Goal: Information Seeking & Learning: Learn about a topic

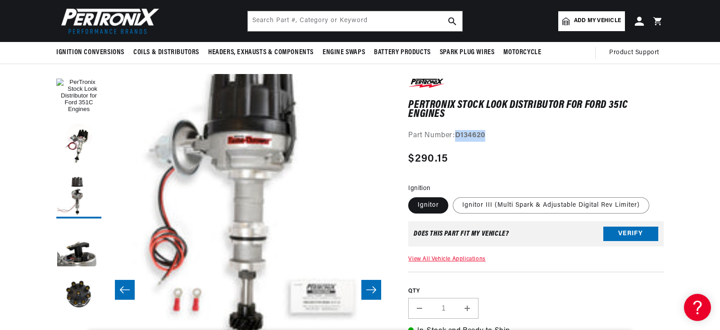
scroll to position [0, 569]
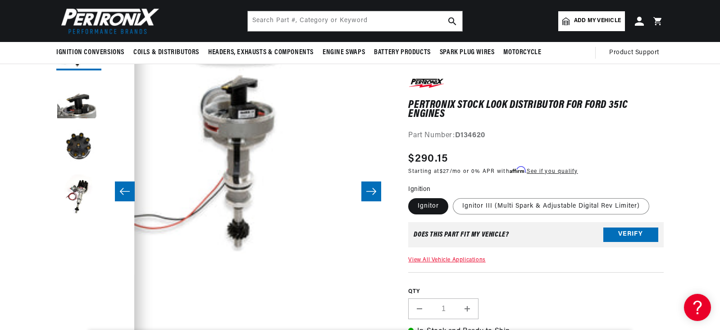
scroll to position [160, 0]
click at [370, 191] on icon "Slide right" at bounding box center [371, 191] width 11 height 9
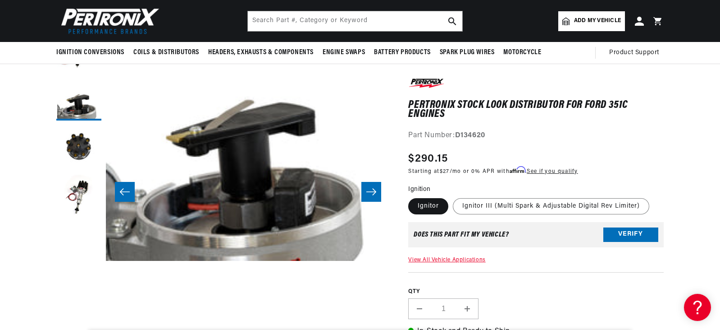
scroll to position [0, 0]
click at [370, 191] on icon "Slide right" at bounding box center [371, 191] width 11 height 9
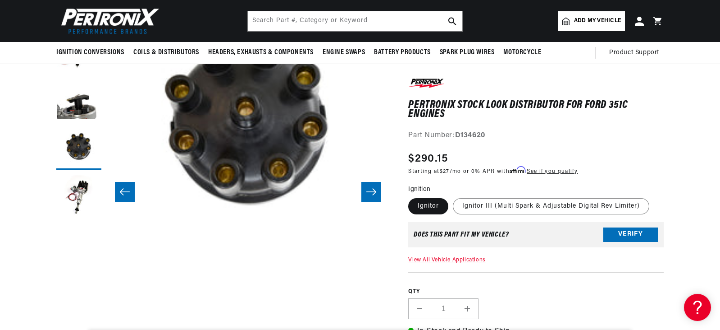
click at [370, 191] on icon "Slide right" at bounding box center [371, 191] width 11 height 9
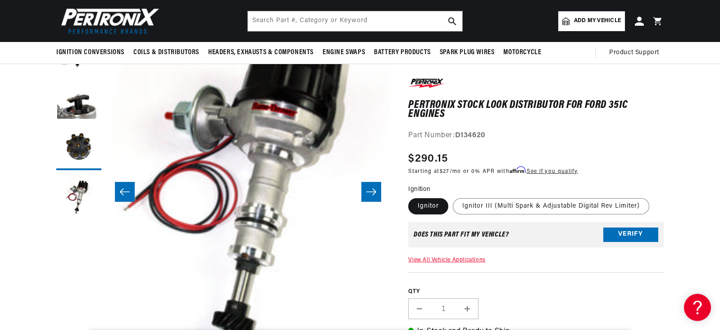
scroll to position [0, 1139]
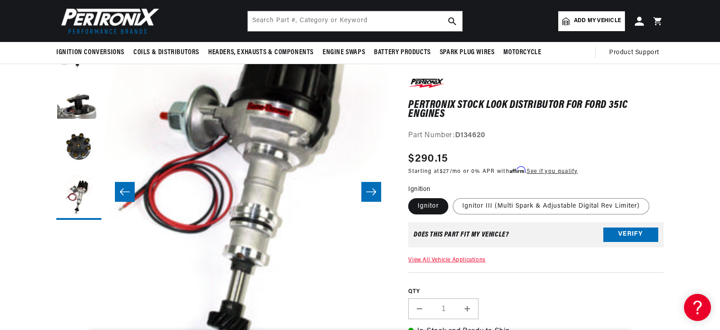
click at [370, 191] on icon "Slide right" at bounding box center [371, 191] width 11 height 9
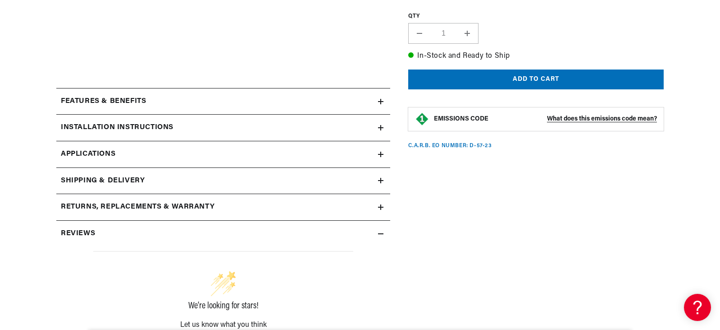
scroll to position [0, 273]
click at [118, 127] on h2 "Installation instructions" at bounding box center [117, 128] width 113 height 12
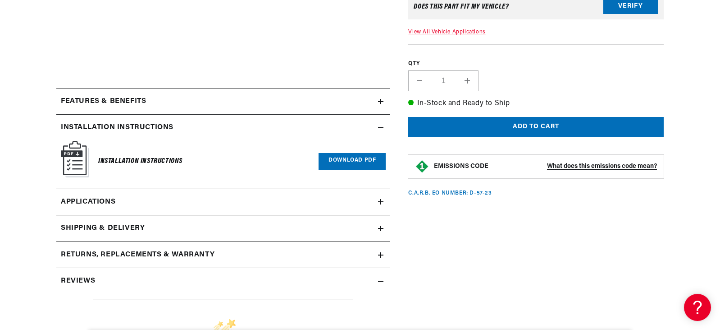
click at [339, 159] on link "Download PDF" at bounding box center [352, 161] width 67 height 17
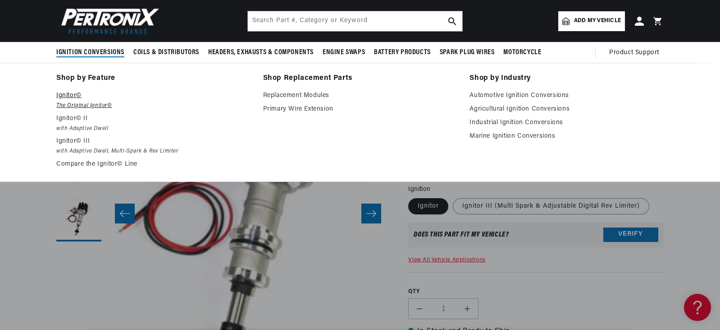
click at [70, 104] on em "The Original Ignitor©" at bounding box center [153, 105] width 194 height 9
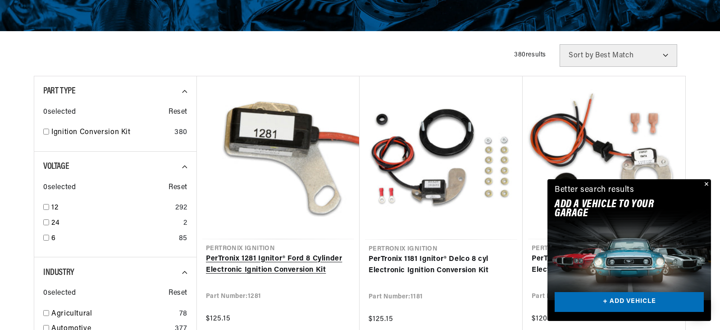
scroll to position [0, 273]
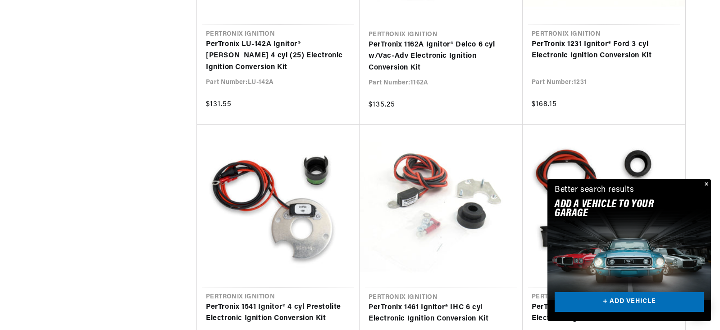
scroll to position [1497, 0]
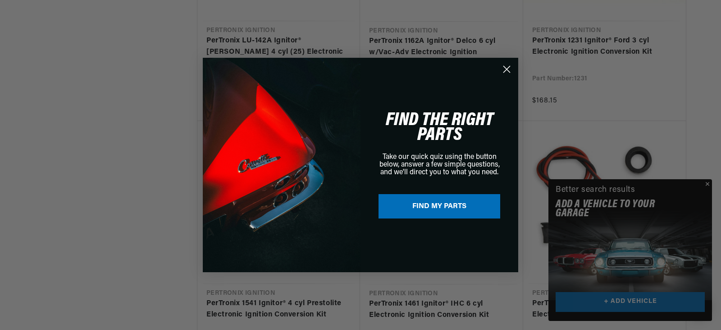
click at [708, 183] on div "Close dialog FIND THE RIGHT PARTS Take our quick quiz using the button below, a…" at bounding box center [360, 165] width 721 height 330
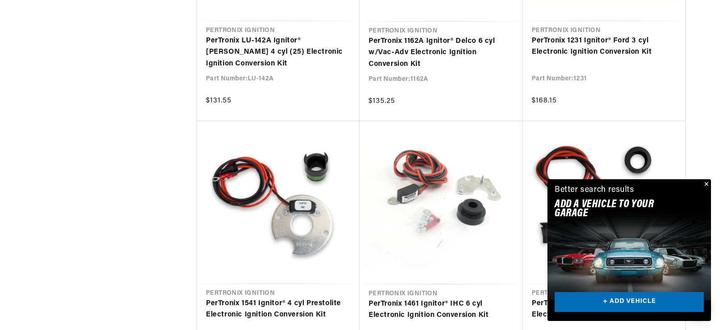
click at [706, 182] on button "Close" at bounding box center [706, 184] width 11 height 11
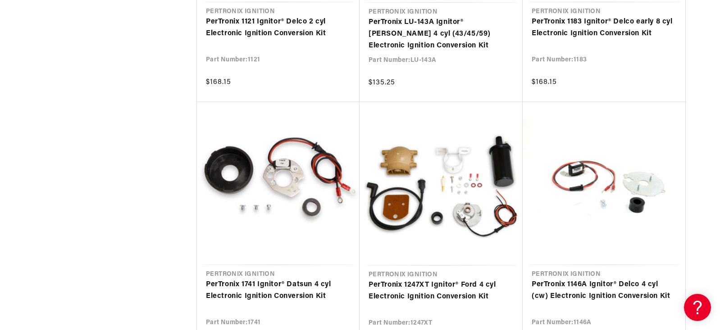
scroll to position [2044, 0]
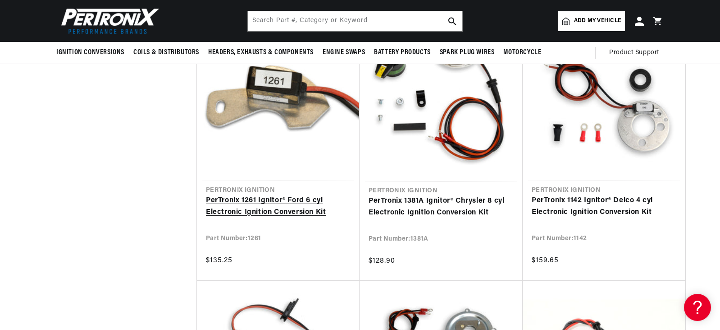
scroll to position [1029, 0]
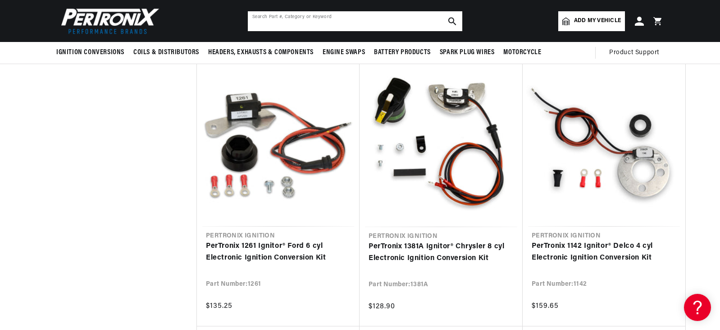
click at [302, 27] on input "text" at bounding box center [355, 21] width 215 height 20
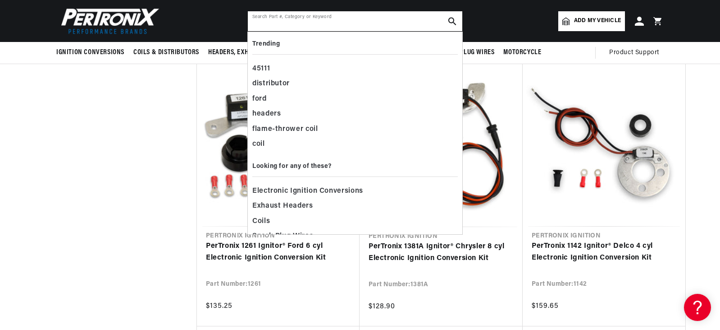
scroll to position [0, 0]
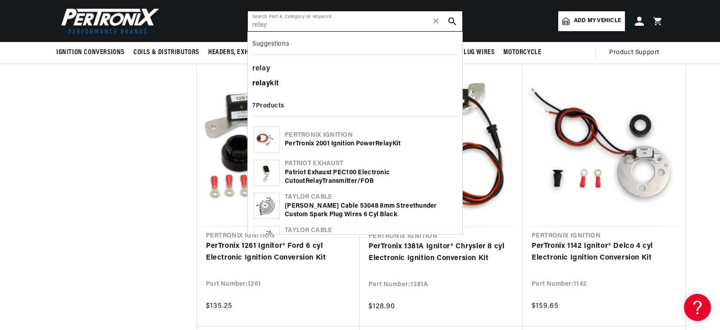
type input "relay"
click at [265, 82] on b "relay" at bounding box center [261, 83] width 18 height 7
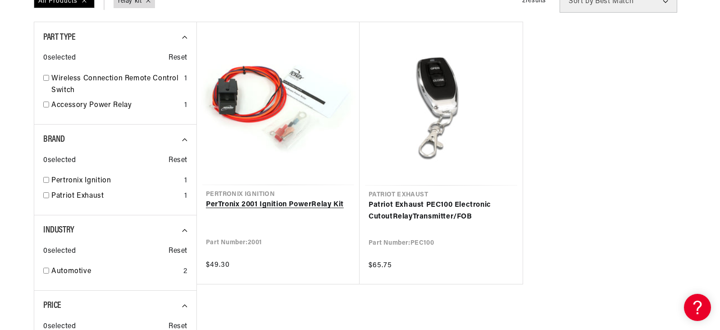
scroll to position [0, 273]
click at [251, 199] on link "PerTronix 2001 Ignition Power Relay Kit" at bounding box center [278, 205] width 145 height 12
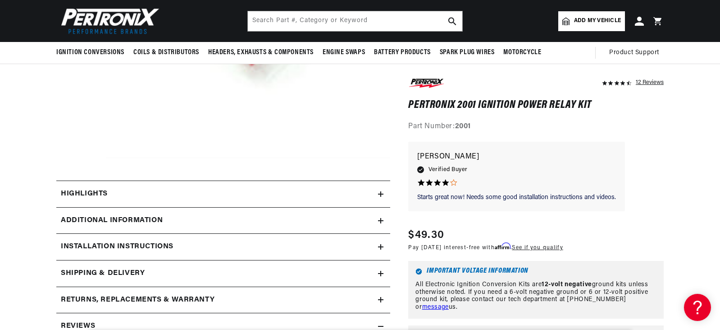
scroll to position [262, 0]
click at [92, 197] on h2 "Highlights" at bounding box center [84, 194] width 47 height 12
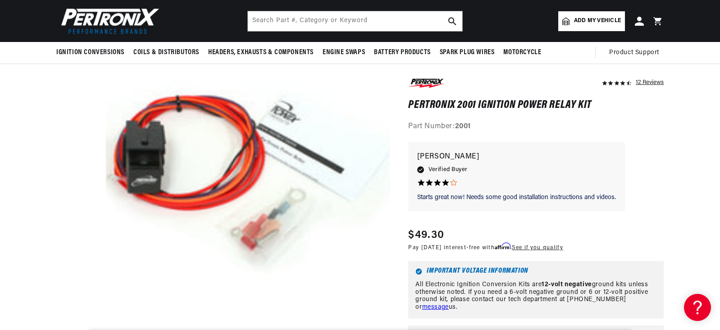
scroll to position [0, 273]
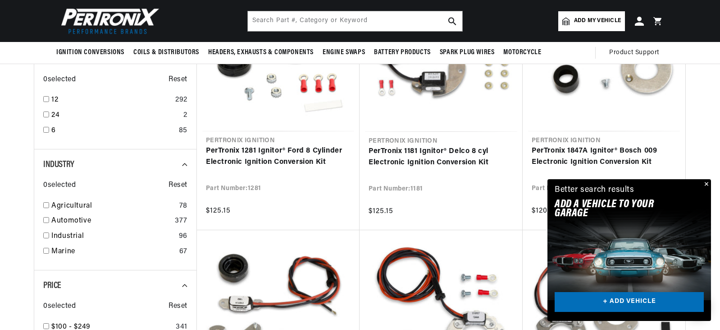
click at [704, 183] on button "Close" at bounding box center [706, 184] width 11 height 11
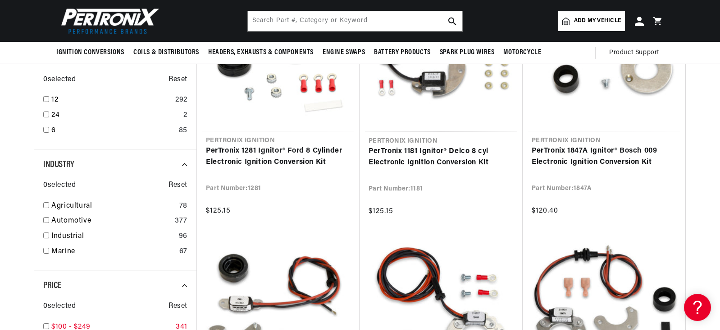
scroll to position [0, 273]
